Goal: Task Accomplishment & Management: Use online tool/utility

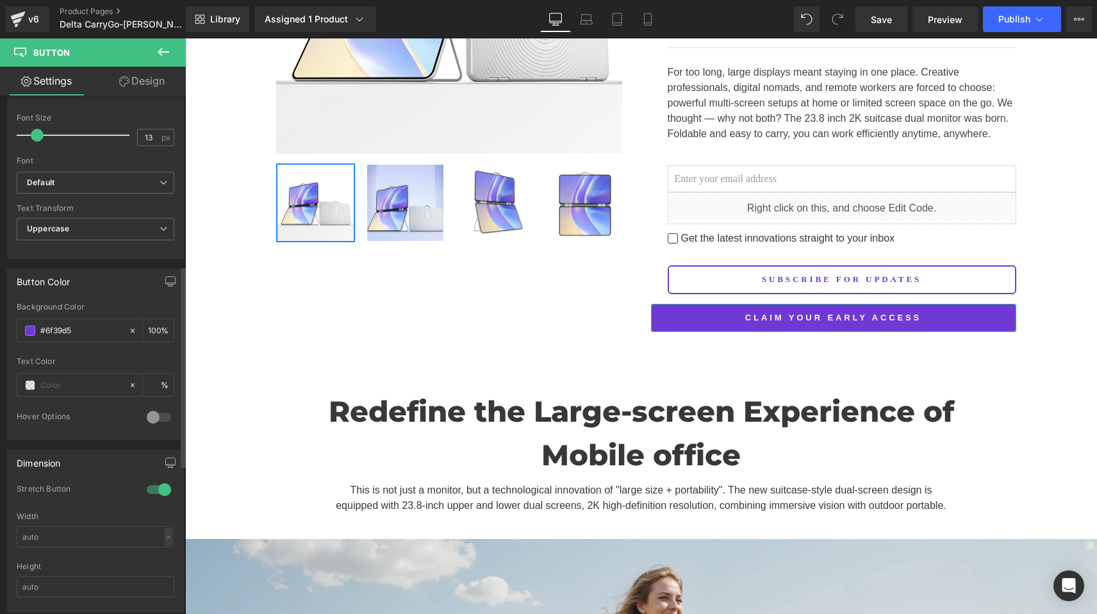
scroll to position [469, 0]
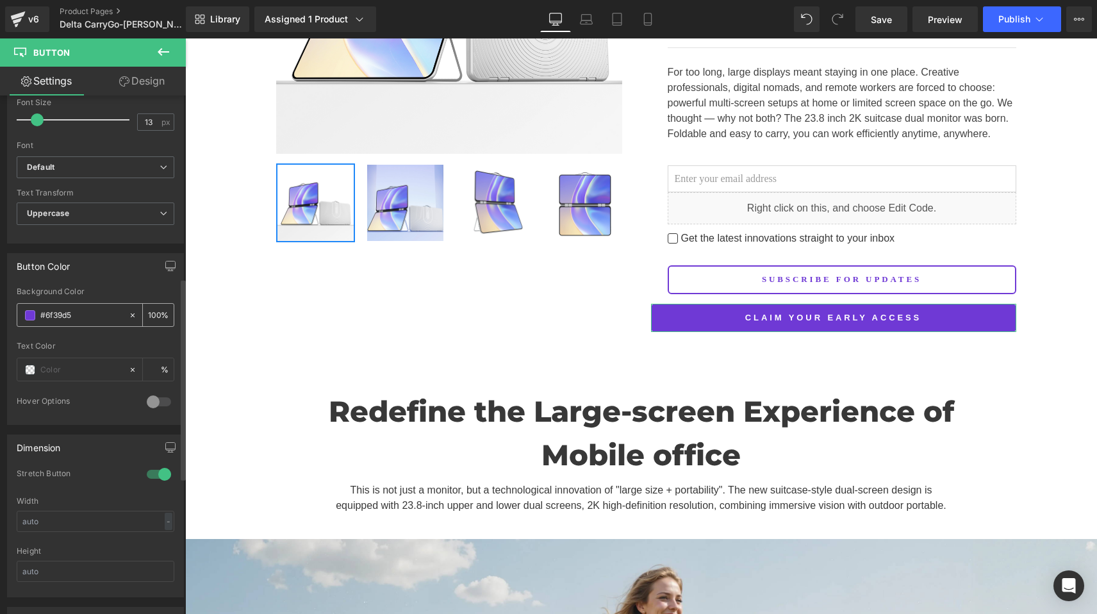
click at [79, 315] on input "#6f39d5" at bounding box center [81, 315] width 82 height 14
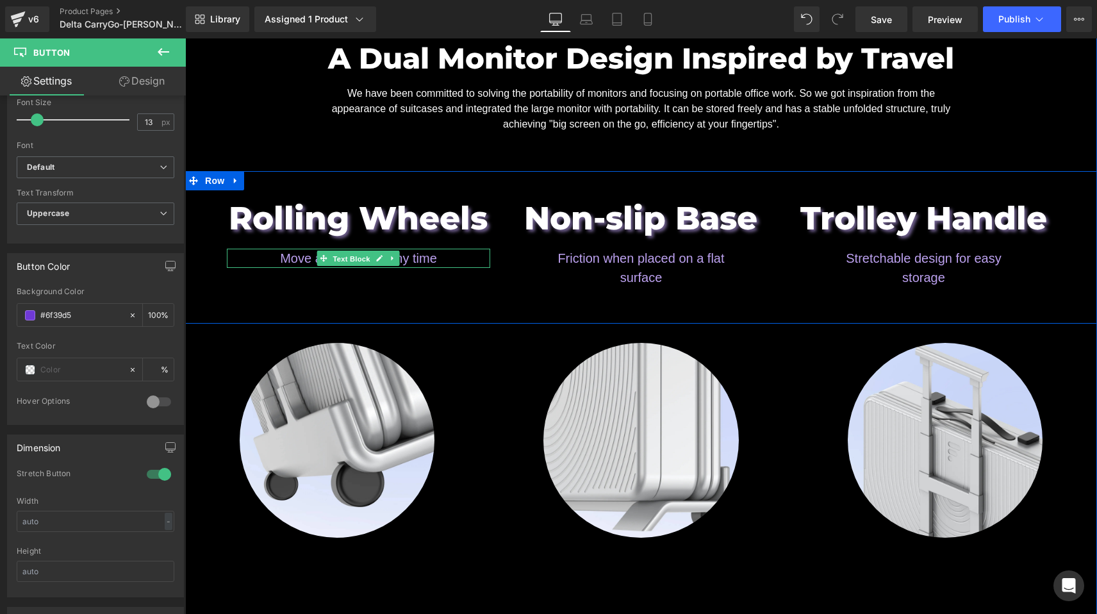
scroll to position [1489, 0]
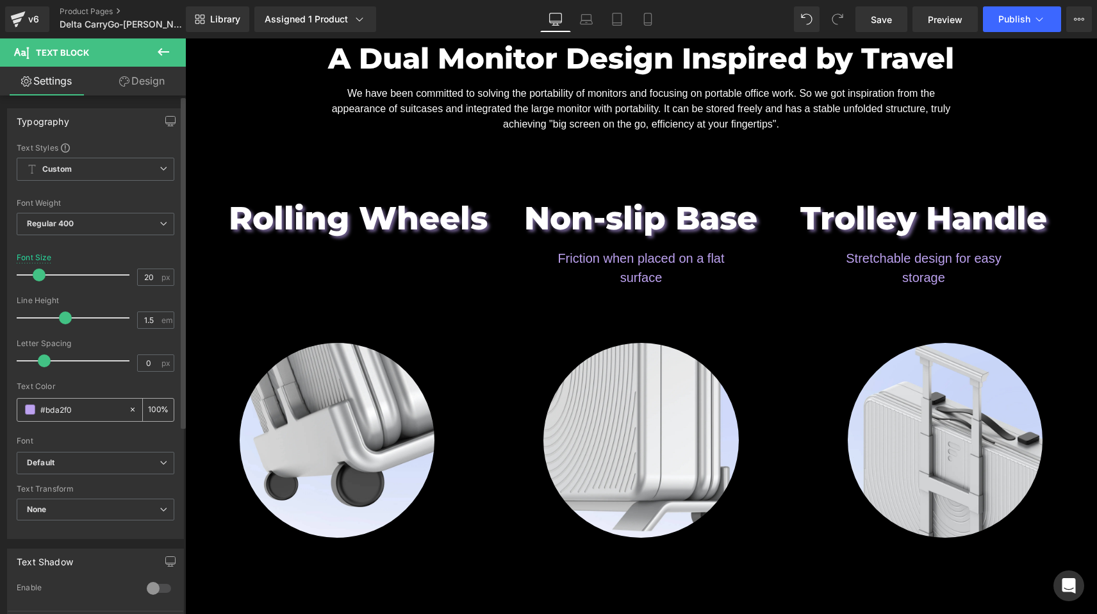
click at [95, 416] on input "#bda2f0" at bounding box center [81, 409] width 82 height 14
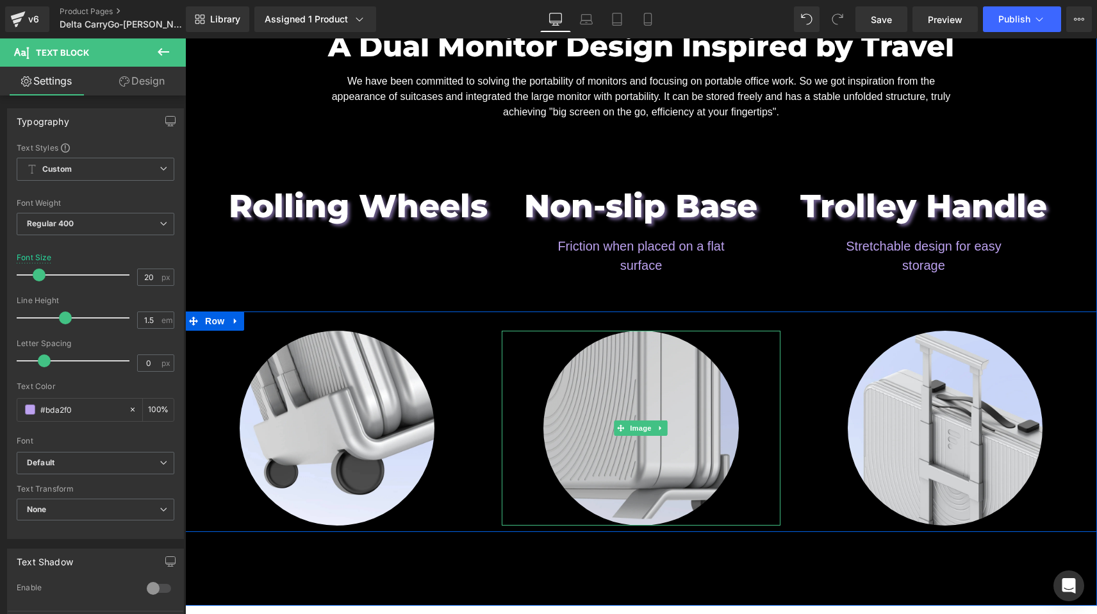
scroll to position [1488, 0]
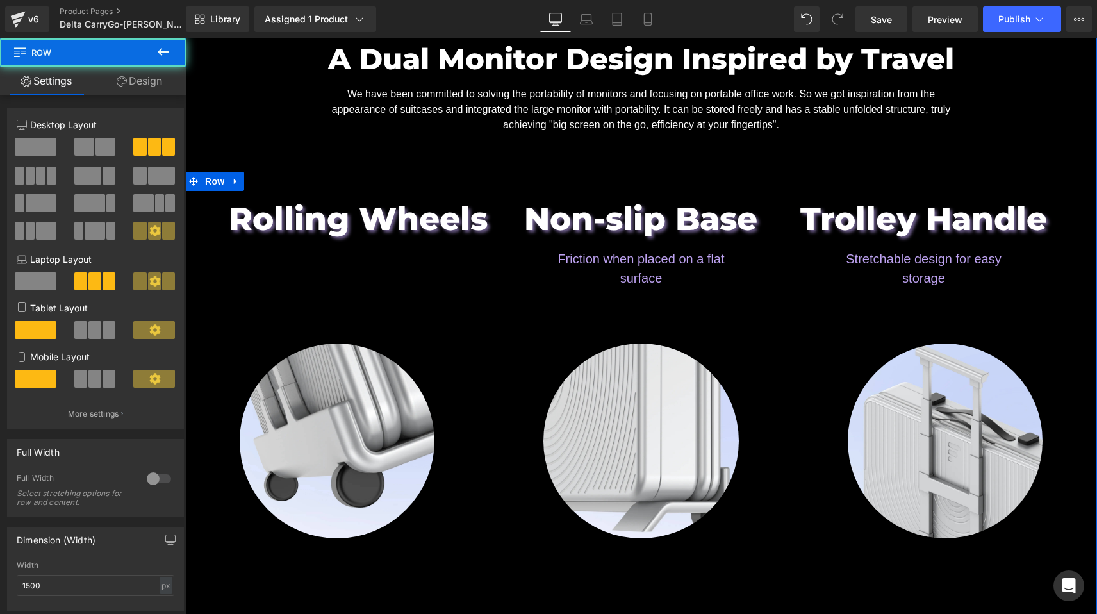
click at [383, 324] on div "Rolling Wheels Heading Non-slip Base Heading Friction when placed on a flat sur…" at bounding box center [641, 248] width 912 height 152
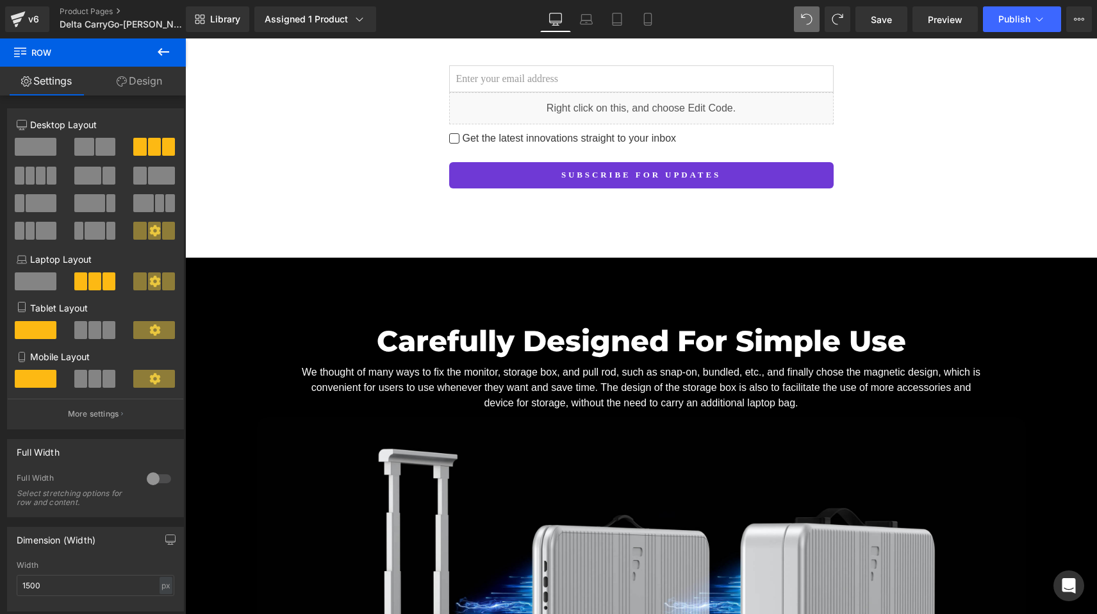
scroll to position [2185, 0]
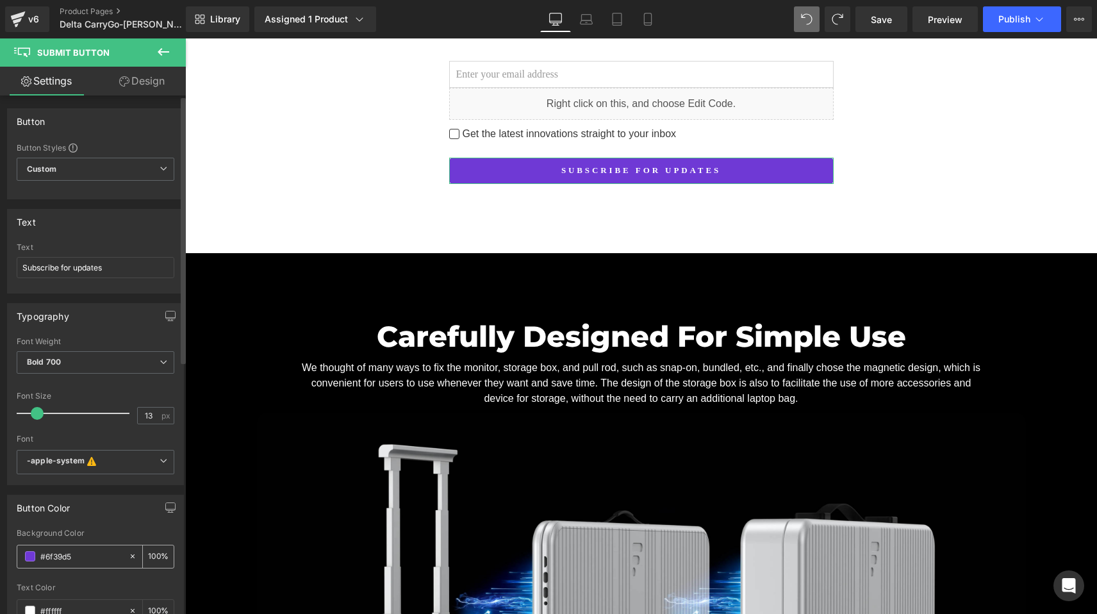
click at [92, 556] on input "#6f39d5" at bounding box center [81, 556] width 82 height 14
